Goal: Task Accomplishment & Management: Use online tool/utility

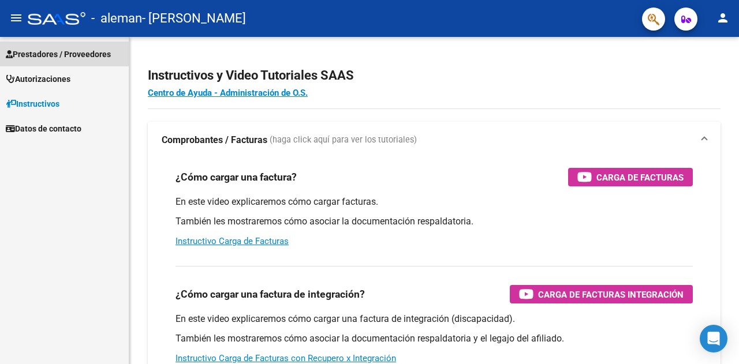
click at [76, 55] on span "Prestadores / Proveedores" at bounding box center [58, 54] width 105 height 13
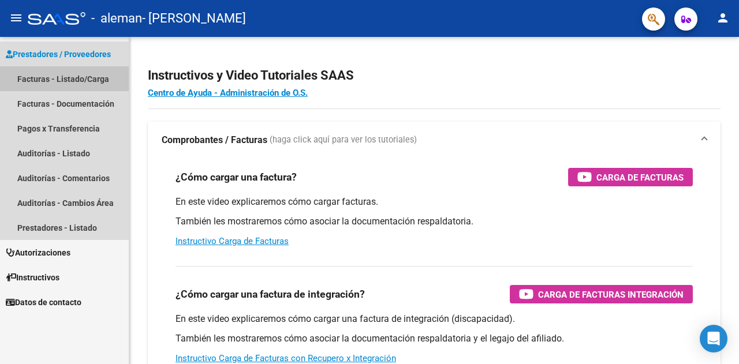
click at [70, 78] on link "Facturas - Listado/Carga" at bounding box center [64, 78] width 129 height 25
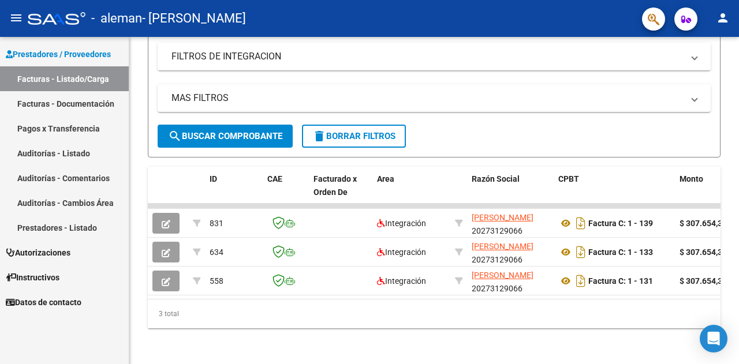
click at [69, 118] on link "Pagos x Transferencia" at bounding box center [64, 128] width 129 height 25
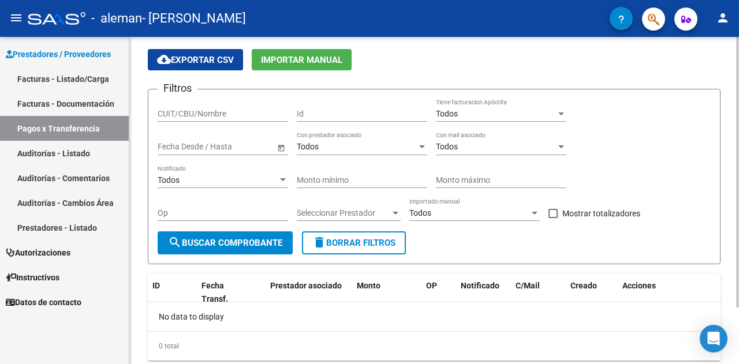
scroll to position [68, 0]
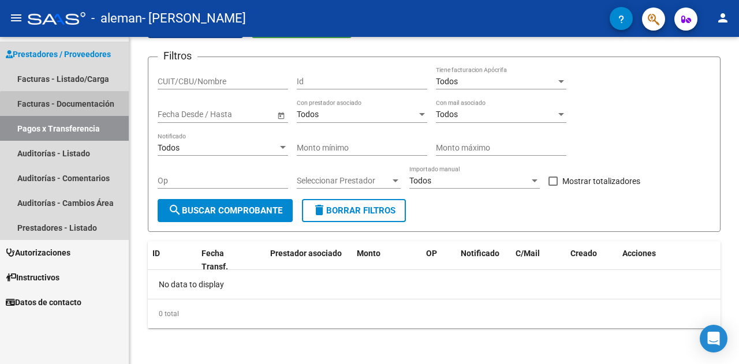
click at [102, 108] on link "Facturas - Documentación" at bounding box center [64, 103] width 129 height 25
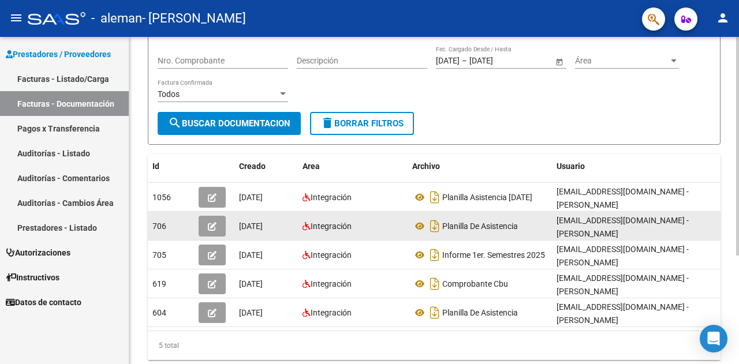
scroll to position [77, 0]
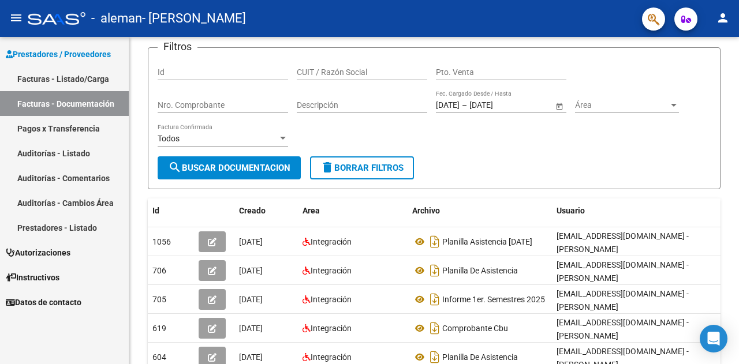
click at [84, 78] on link "Facturas - Listado/Carga" at bounding box center [64, 78] width 129 height 25
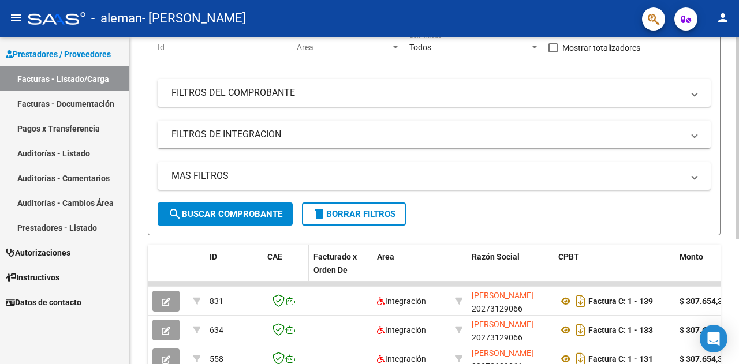
scroll to position [192, 0]
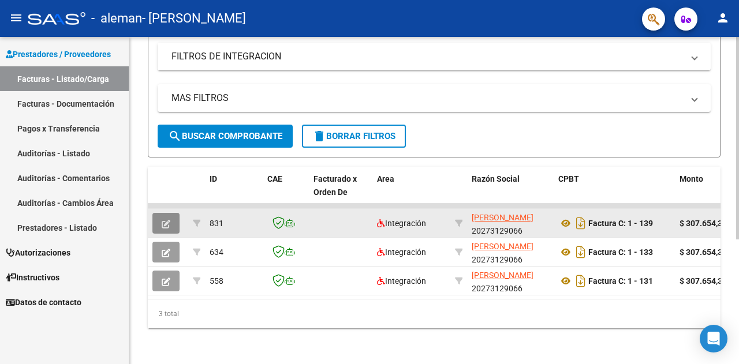
click at [162, 223] on icon "button" at bounding box center [166, 224] width 9 height 9
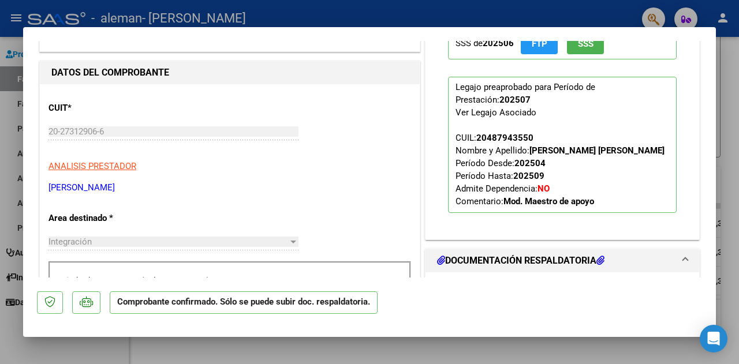
scroll to position [77, 0]
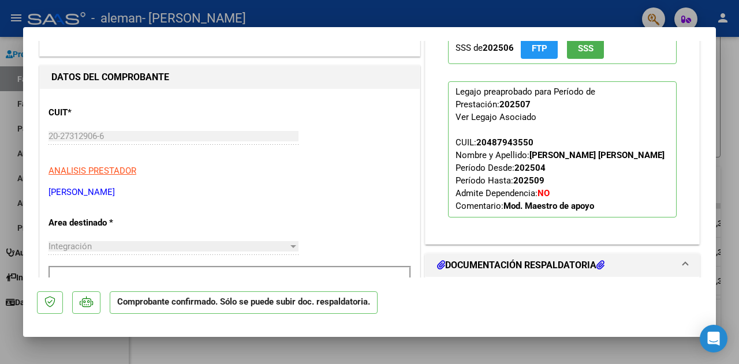
drag, startPoint x: 508, startPoint y: 181, endPoint x: 565, endPoint y: 185, distance: 57.3
click at [565, 185] on p "Legajo preaprobado para Período de Prestación: 202507 Ver Legajo Asociado CUIL:…" at bounding box center [562, 149] width 228 height 136
click at [535, 181] on strong "202509" at bounding box center [528, 180] width 31 height 10
